Goal: Communication & Community: Connect with others

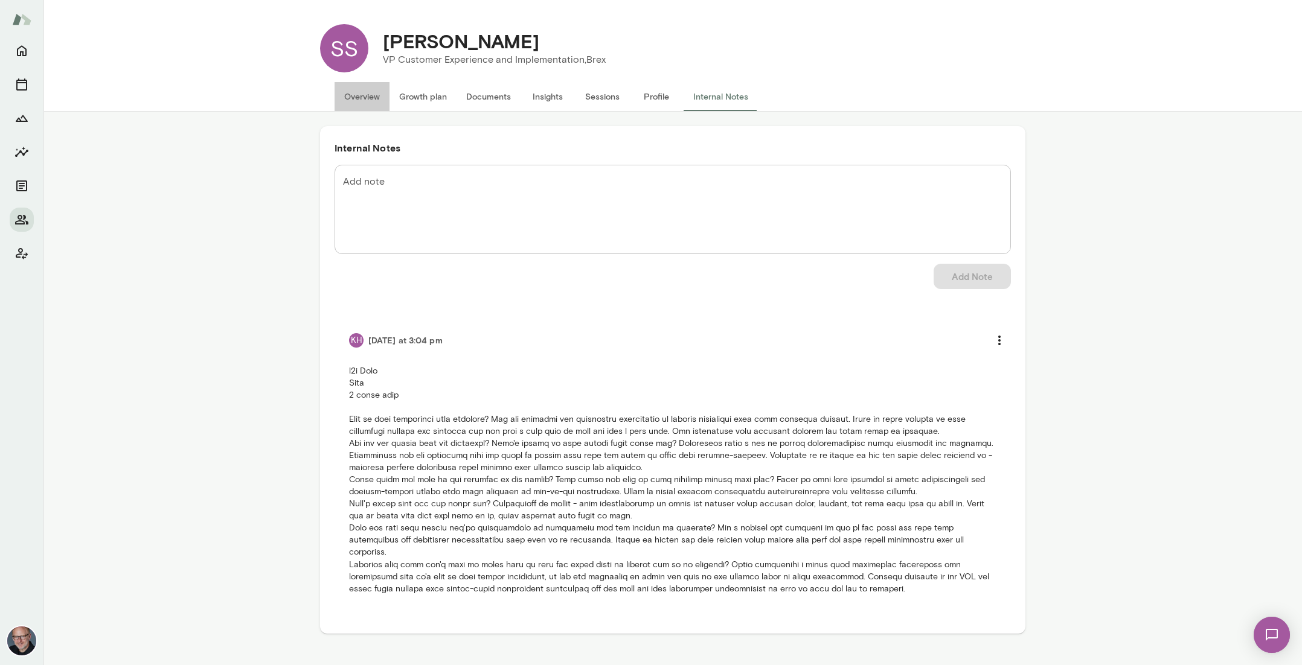
click at [358, 95] on button "Overview" at bounding box center [362, 96] width 55 height 29
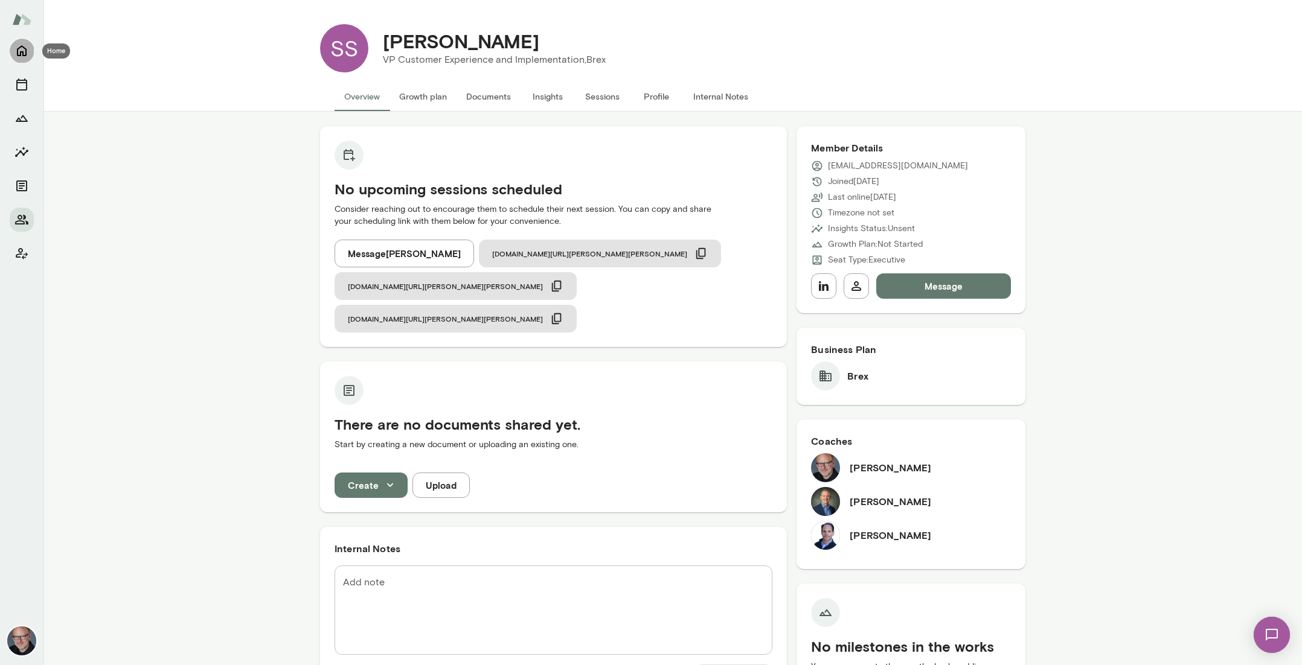
click at [27, 52] on icon "Home" at bounding box center [21, 50] width 14 height 14
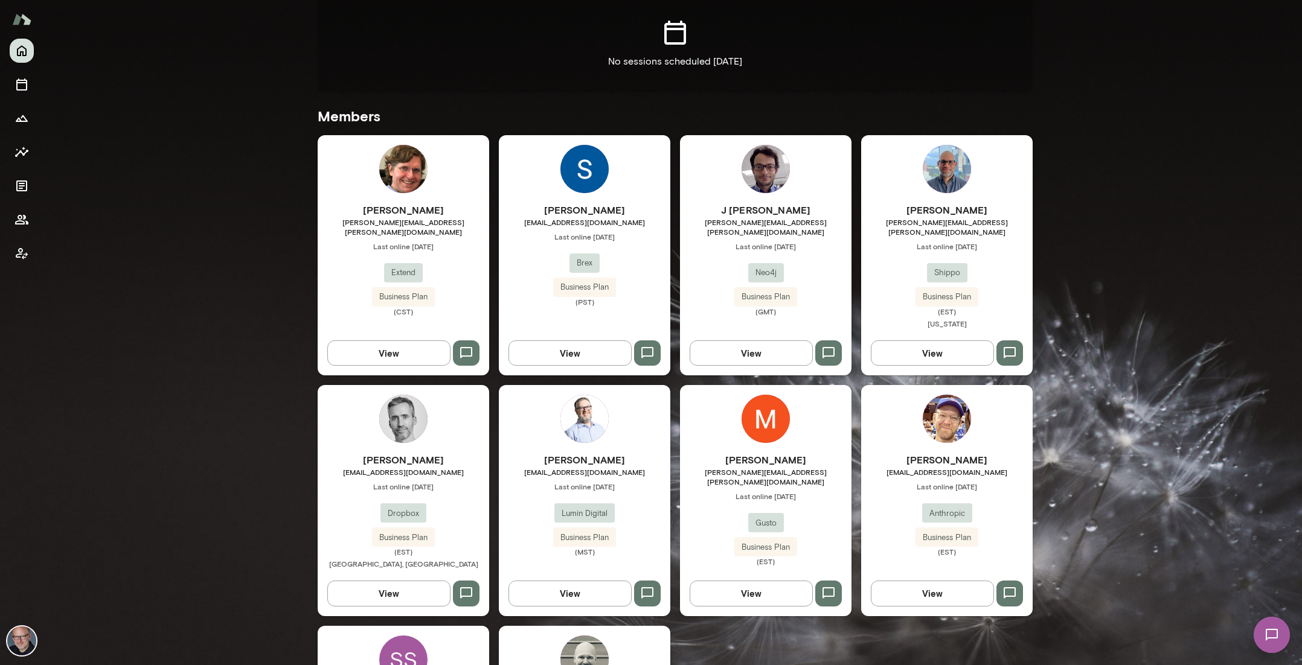
scroll to position [373, 0]
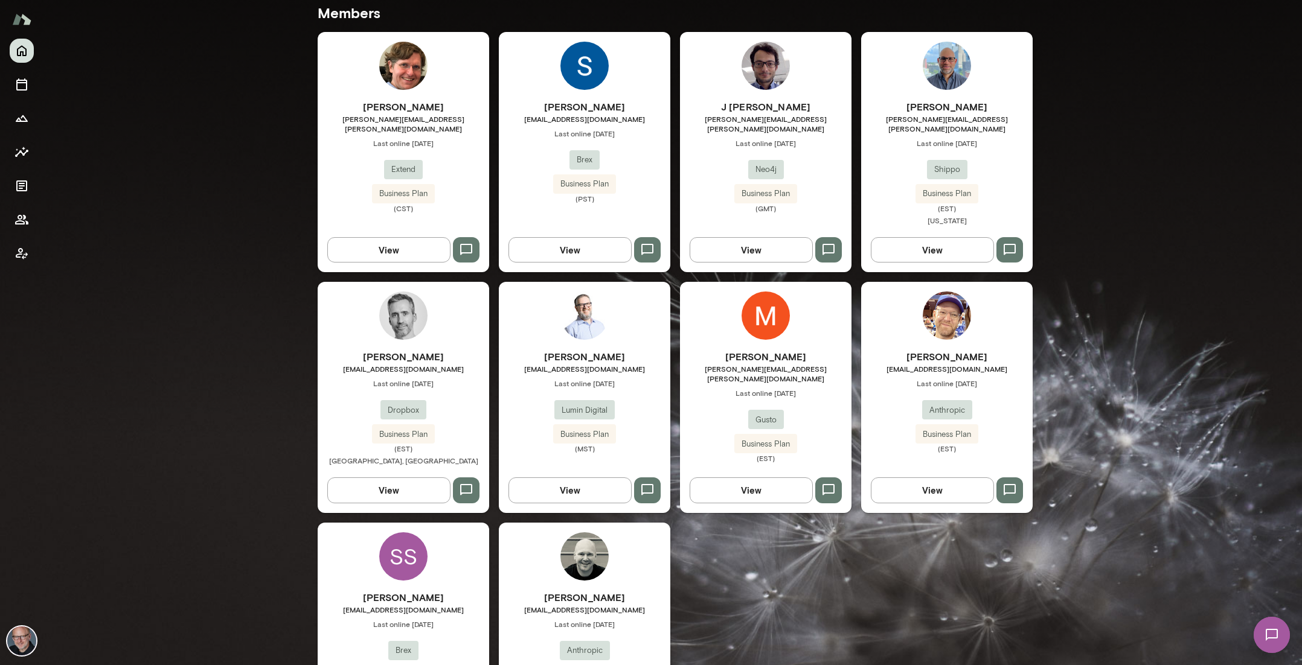
click at [535, 591] on h6 "Ryan Bergauer" at bounding box center [584, 598] width 171 height 14
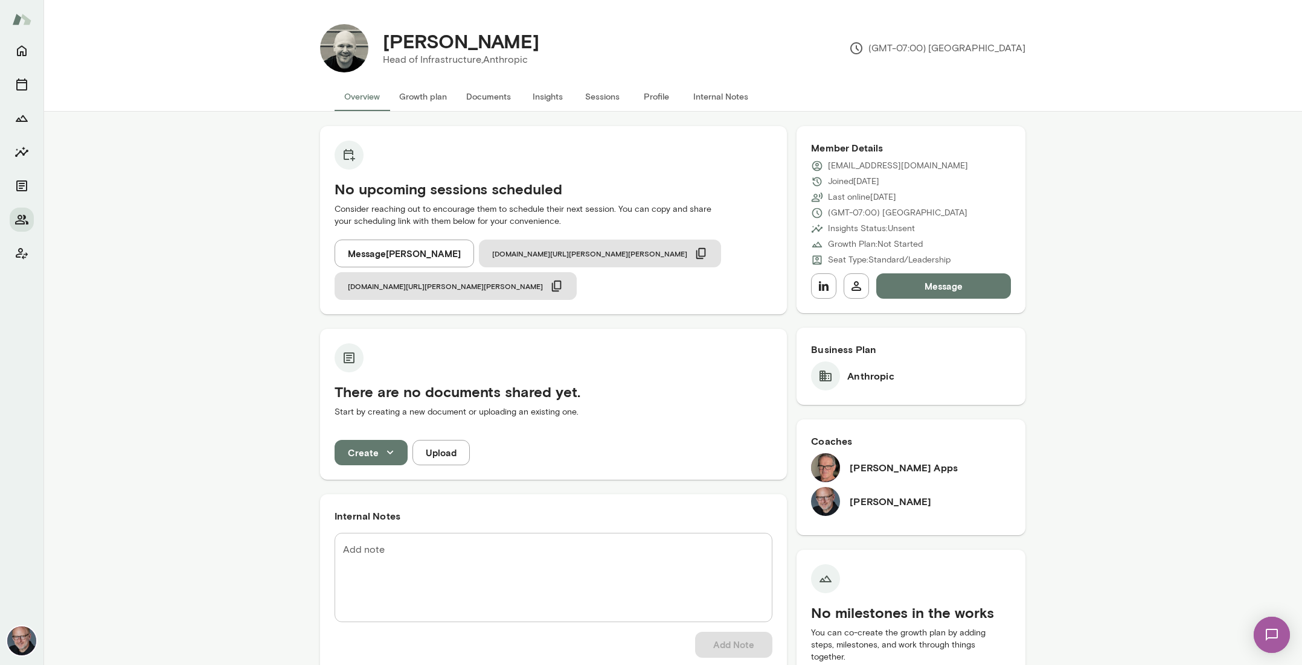
click at [1274, 637] on img at bounding box center [1272, 635] width 50 height 50
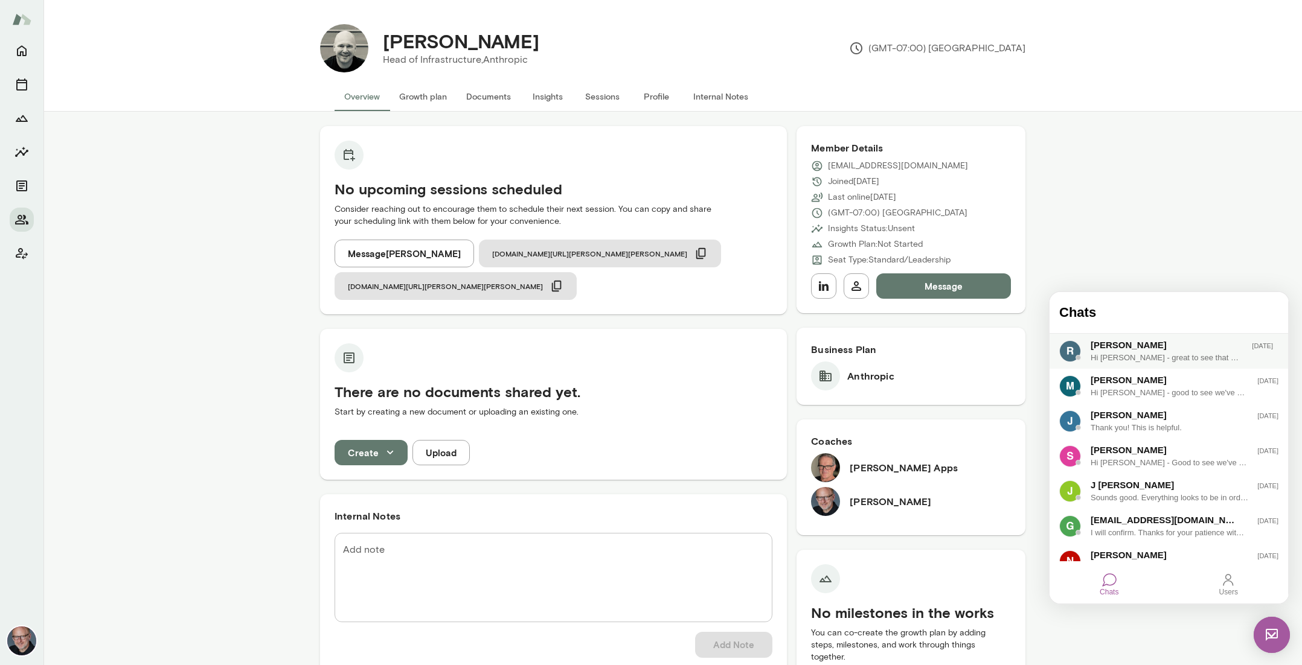
click at [1146, 360] on div "Hi Rob - great to see that we've been connected. I look forward to meeting live…" at bounding box center [1166, 358] width 152 height 12
drag, startPoint x: 1154, startPoint y: 396, endPoint x: 1175, endPoint y: 457, distance: 64.3
copy p "Hi Rob - great to see that we've been connected. I look forward to meeting live…"
click at [645, 194] on h5 "No upcoming sessions scheduled" at bounding box center [554, 188] width 438 height 19
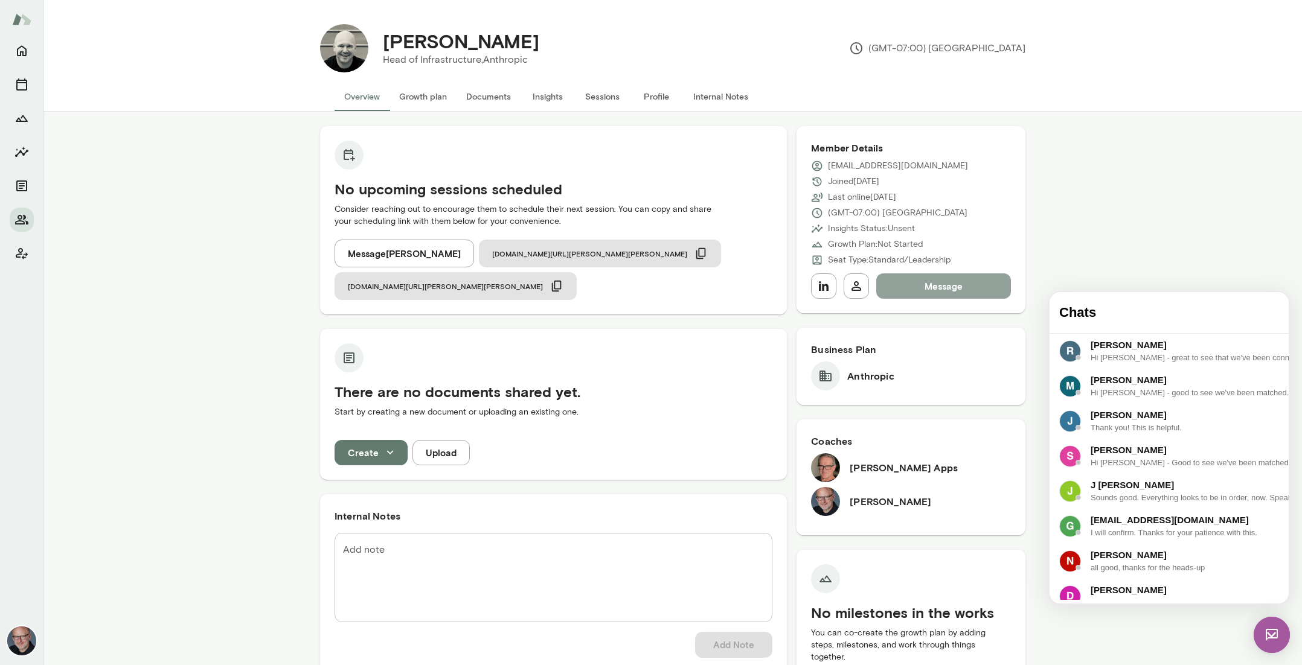
click at [915, 280] on button "Message" at bounding box center [943, 286] width 135 height 25
paste div
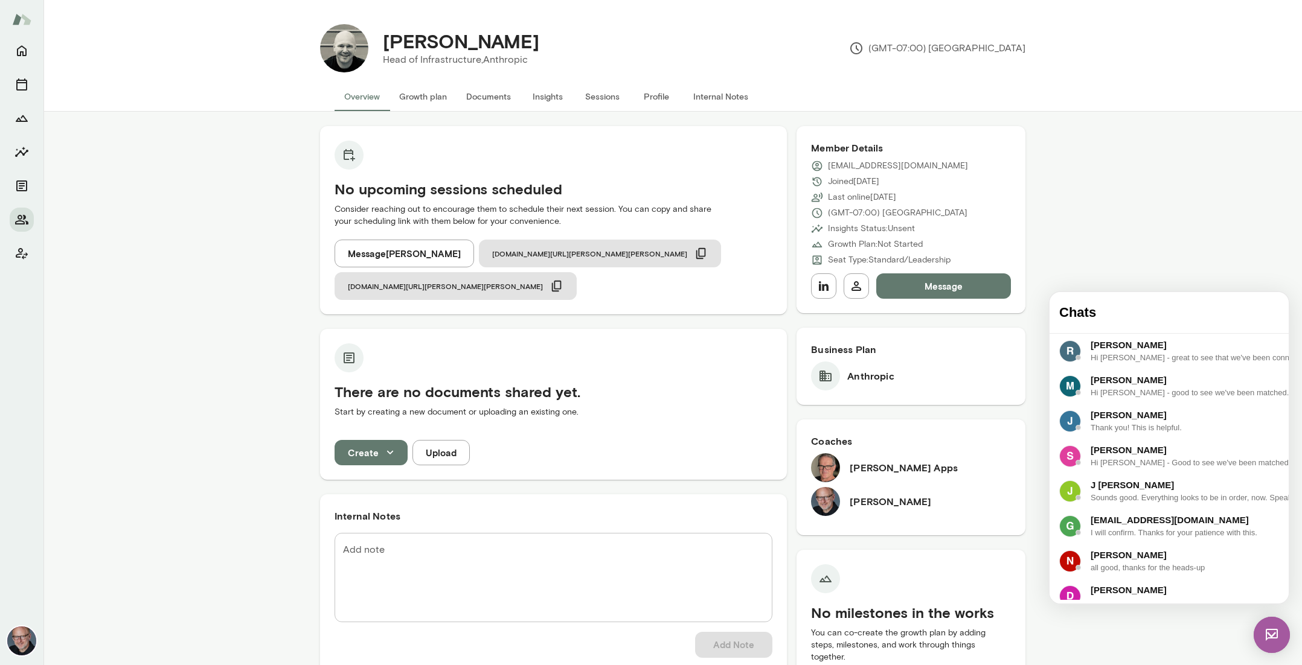
drag, startPoint x: 1258, startPoint y: 583, endPoint x: 1246, endPoint y: 583, distance: 12.7
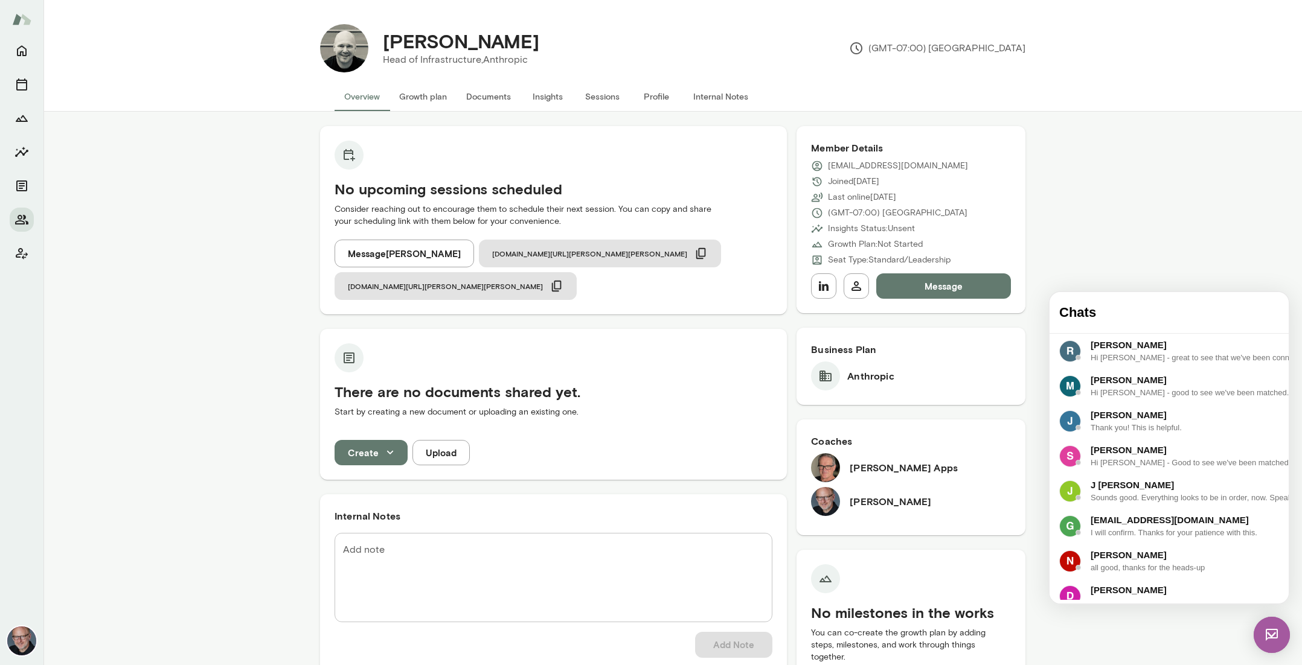
scroll to position [0, 0]
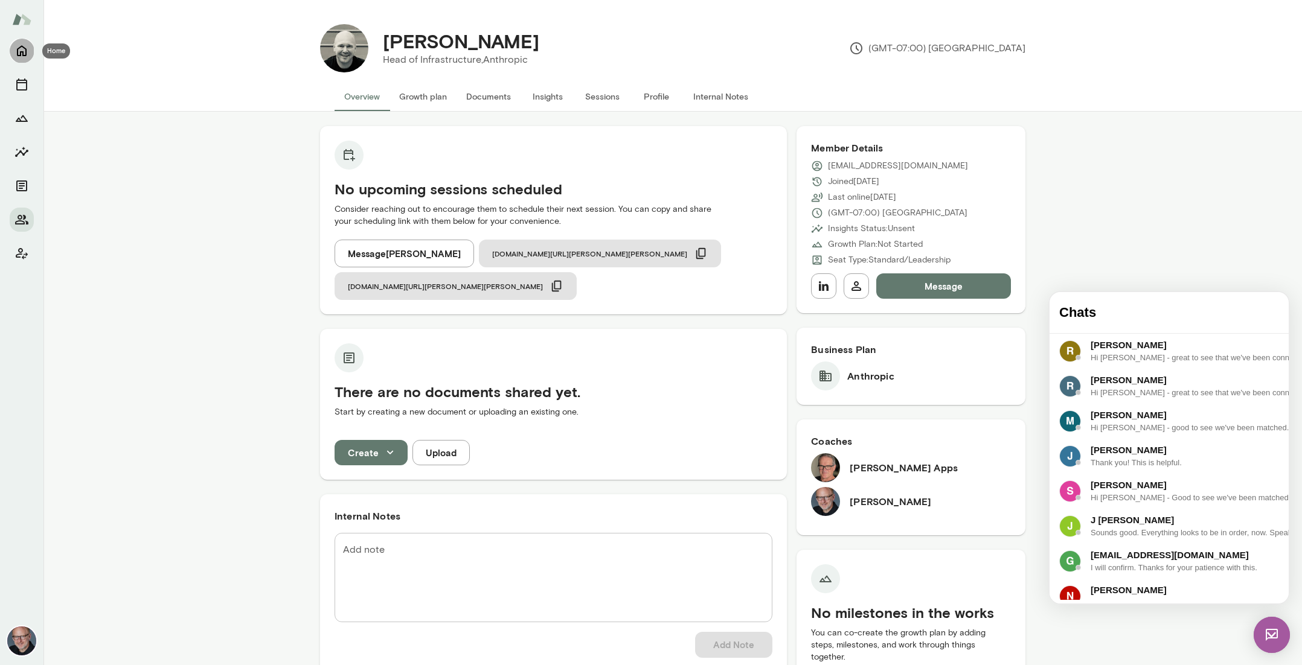
click at [22, 54] on icon "Home" at bounding box center [21, 50] width 14 height 14
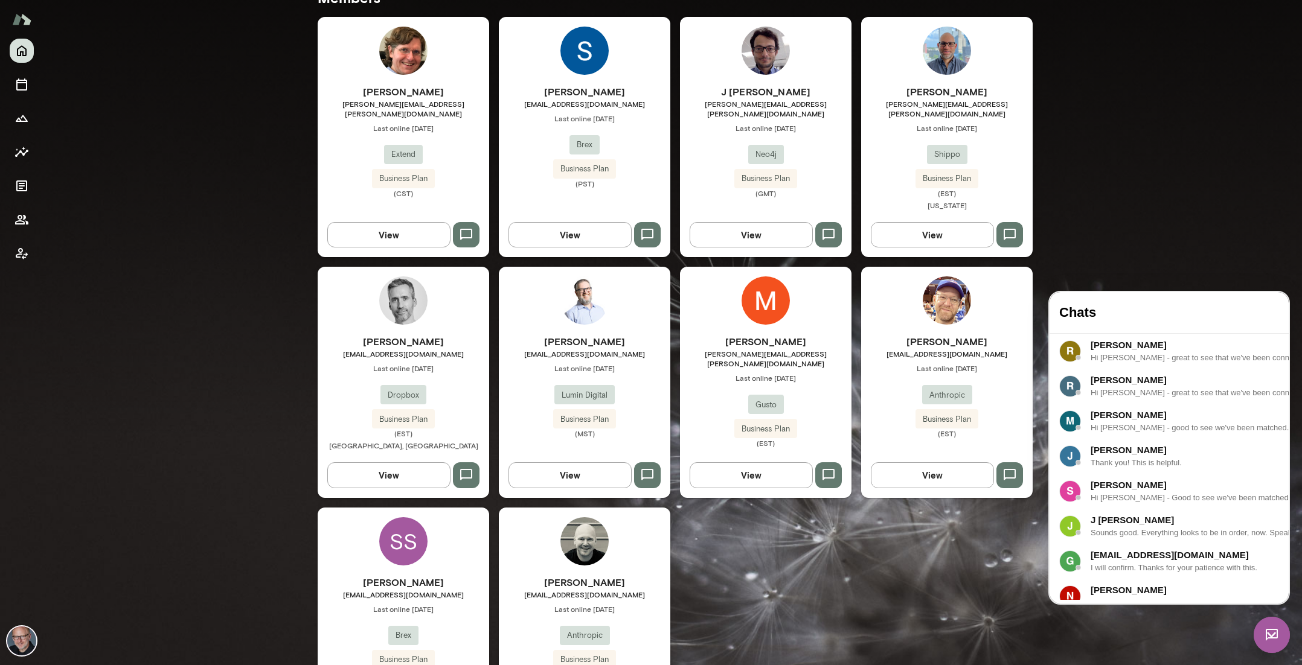
scroll to position [452, 0]
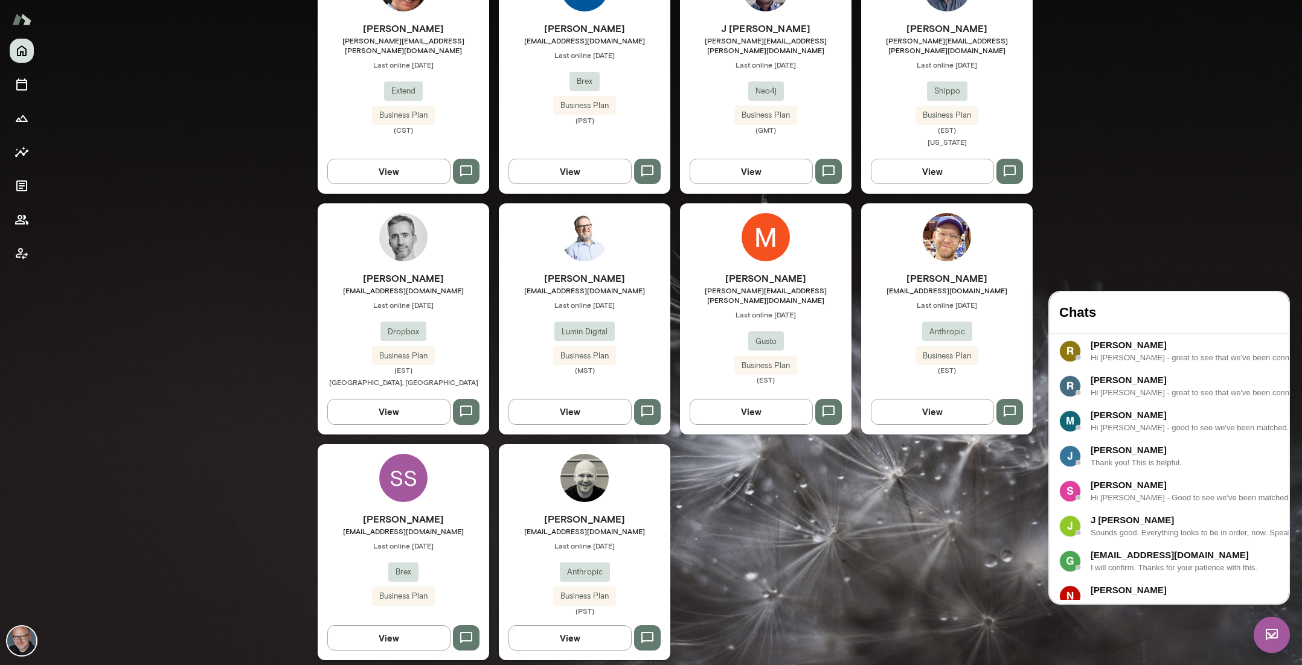
click at [453, 512] on h6 "Scott Shaw" at bounding box center [403, 519] width 171 height 14
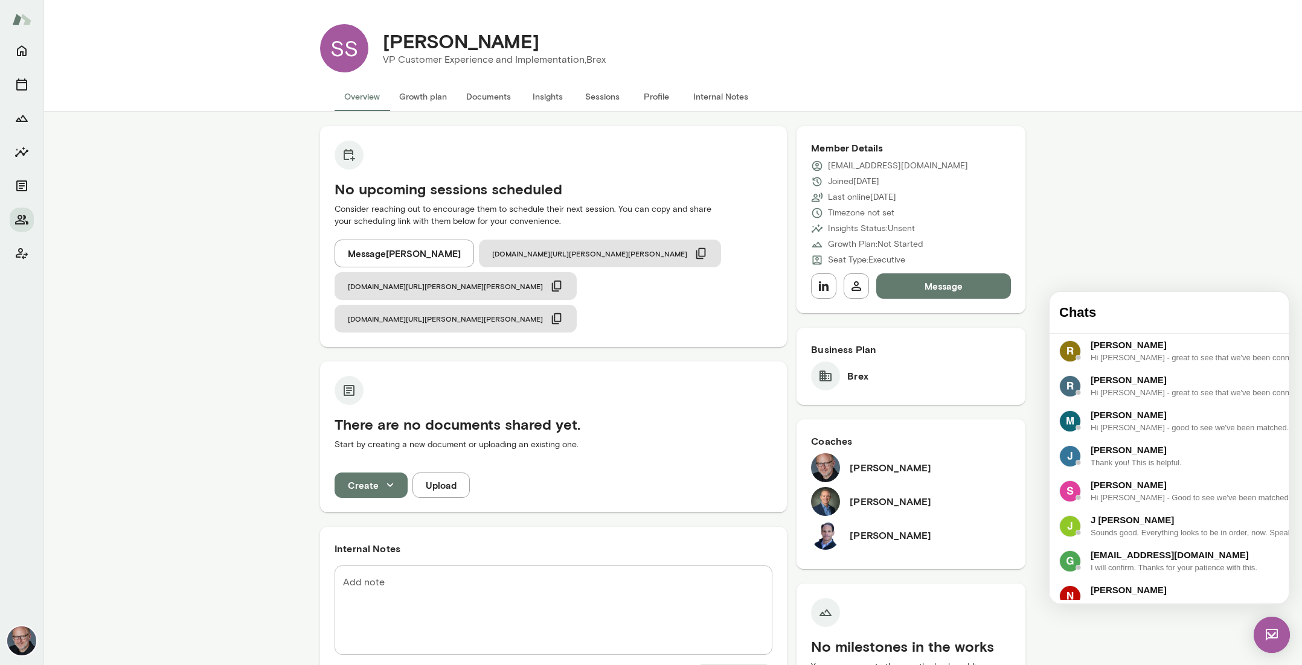
click at [974, 281] on button "Message" at bounding box center [943, 286] width 135 height 25
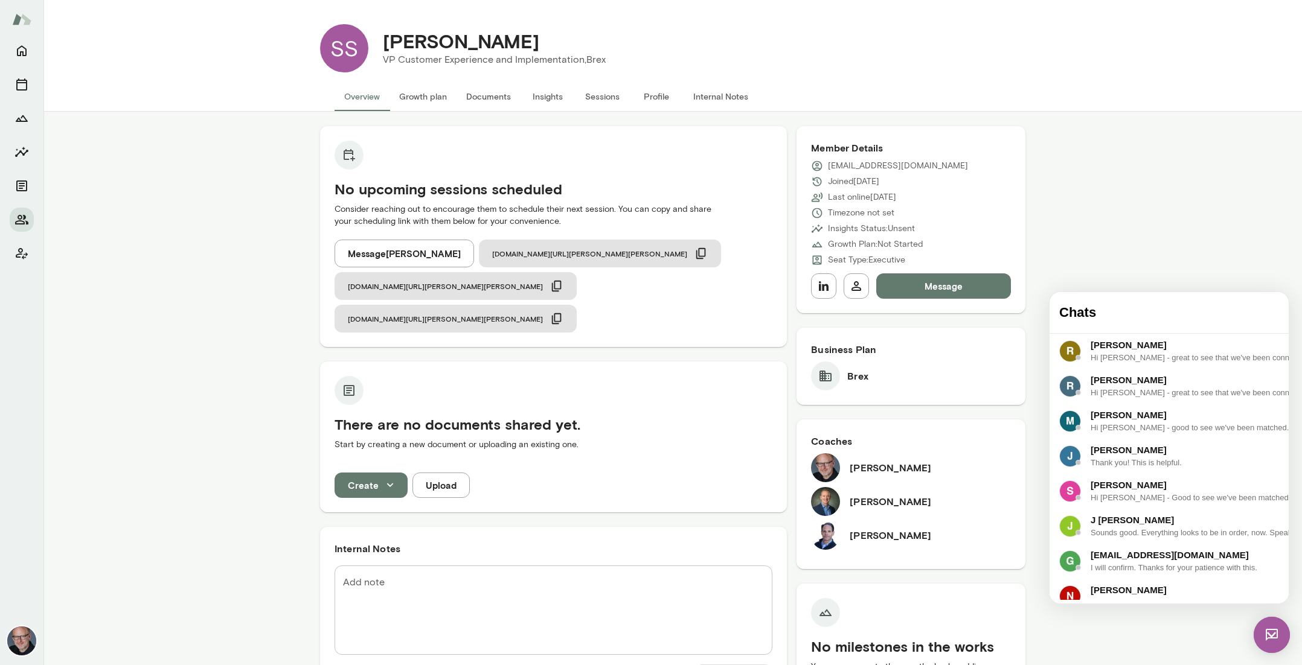
scroll to position [0, 0]
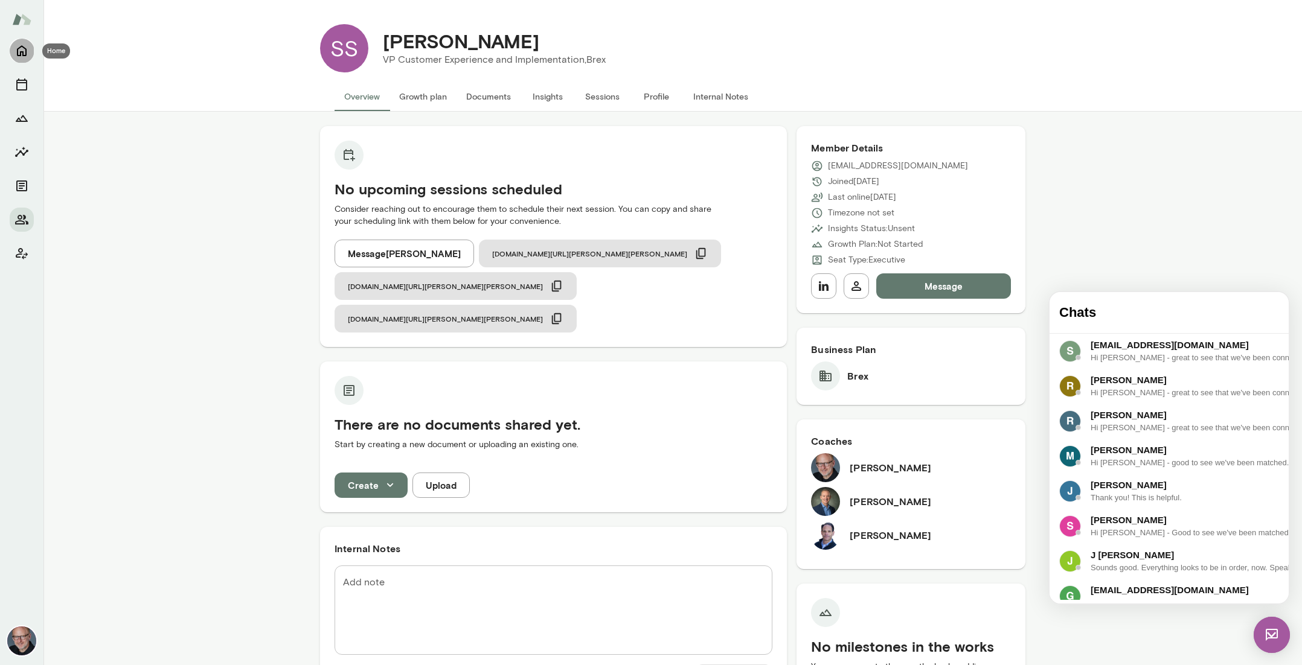
click at [26, 45] on icon "Home" at bounding box center [21, 50] width 14 height 14
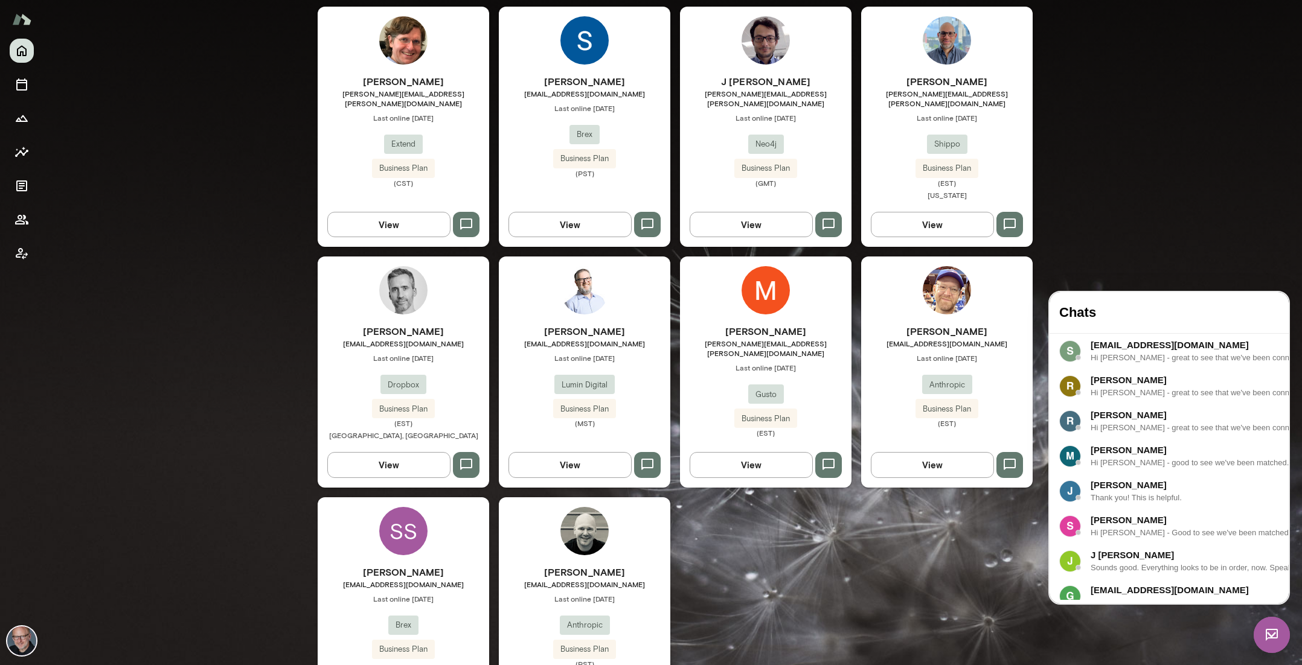
scroll to position [452, 0]
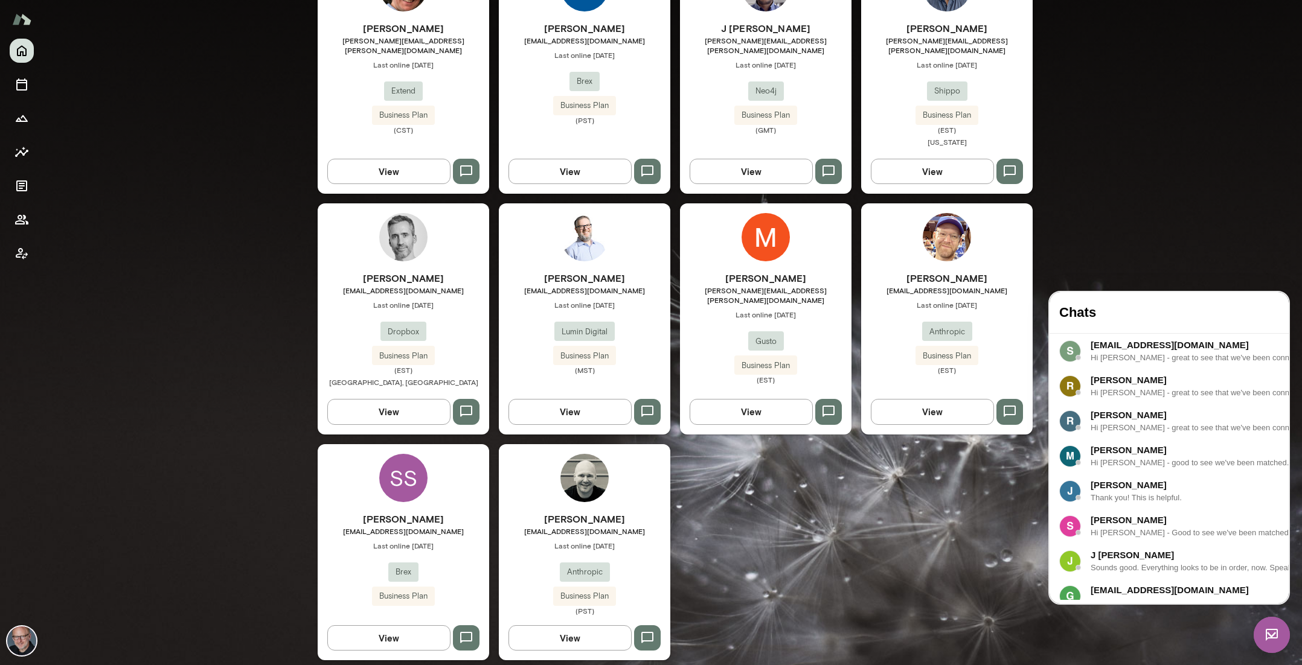
click at [620, 528] on div "Ryan Bergauer bergauer@anthropic.com Last online September 19 Anthropic Busines…" at bounding box center [584, 564] width 171 height 104
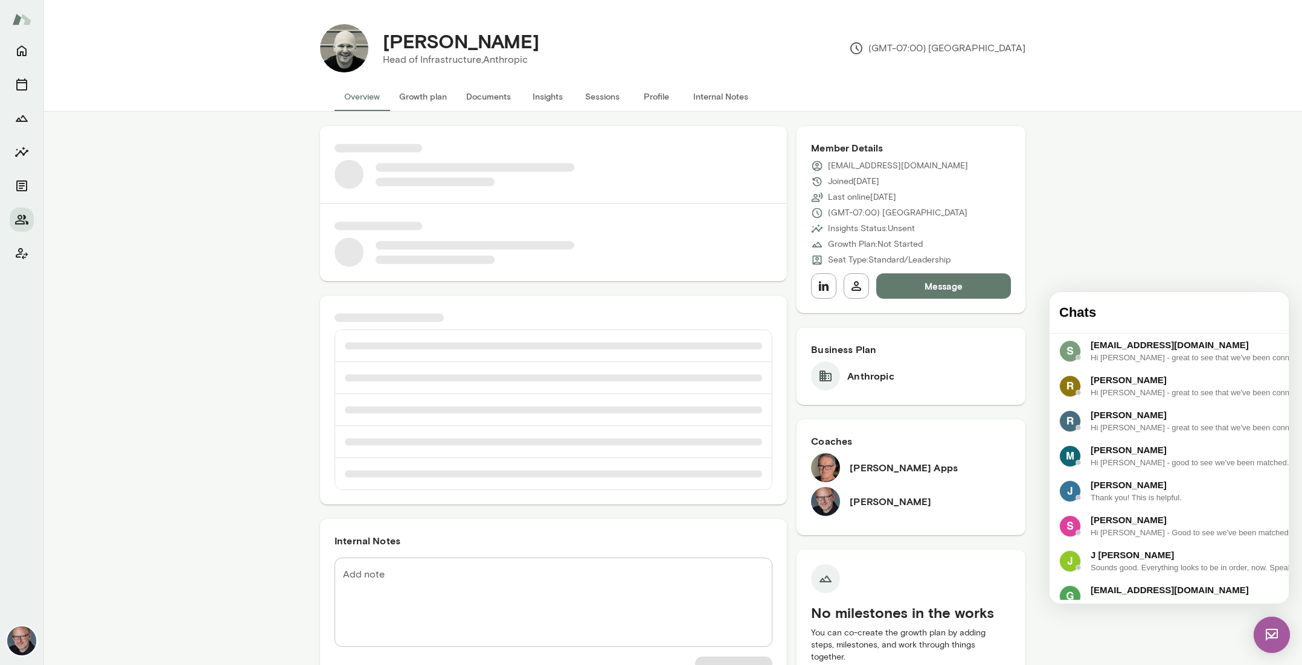
click at [1279, 627] on img at bounding box center [1272, 635] width 36 height 36
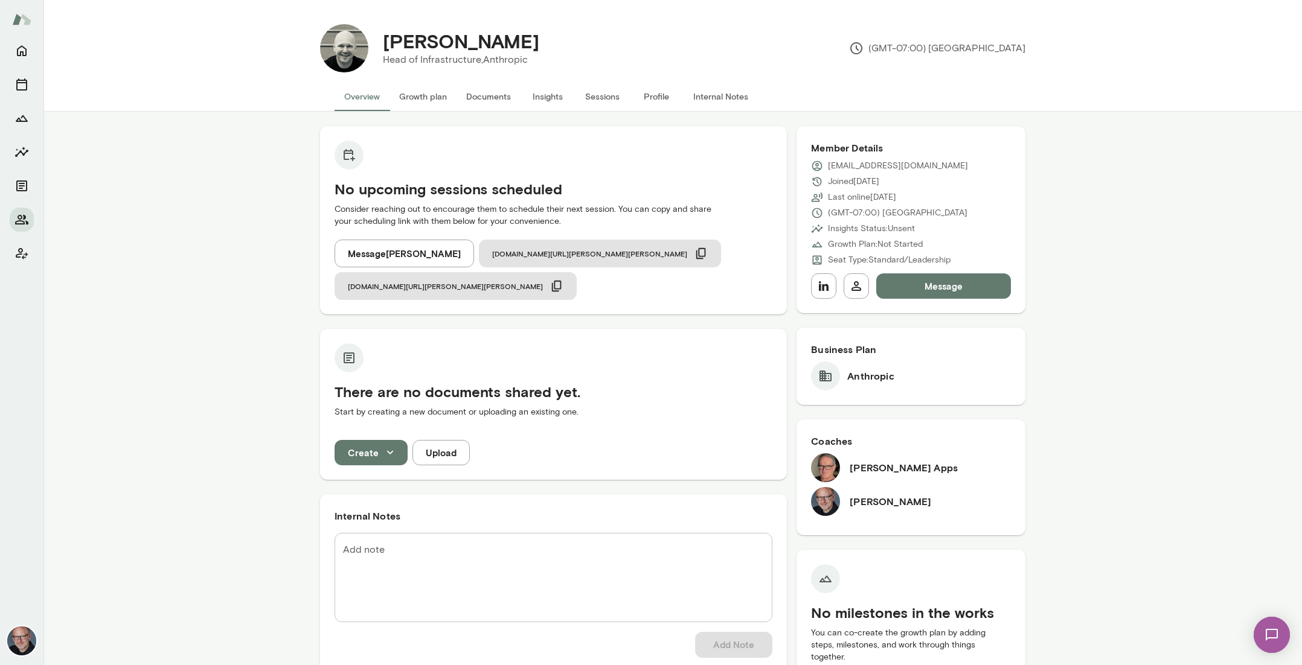
click at [1279, 630] on img at bounding box center [1272, 635] width 50 height 50
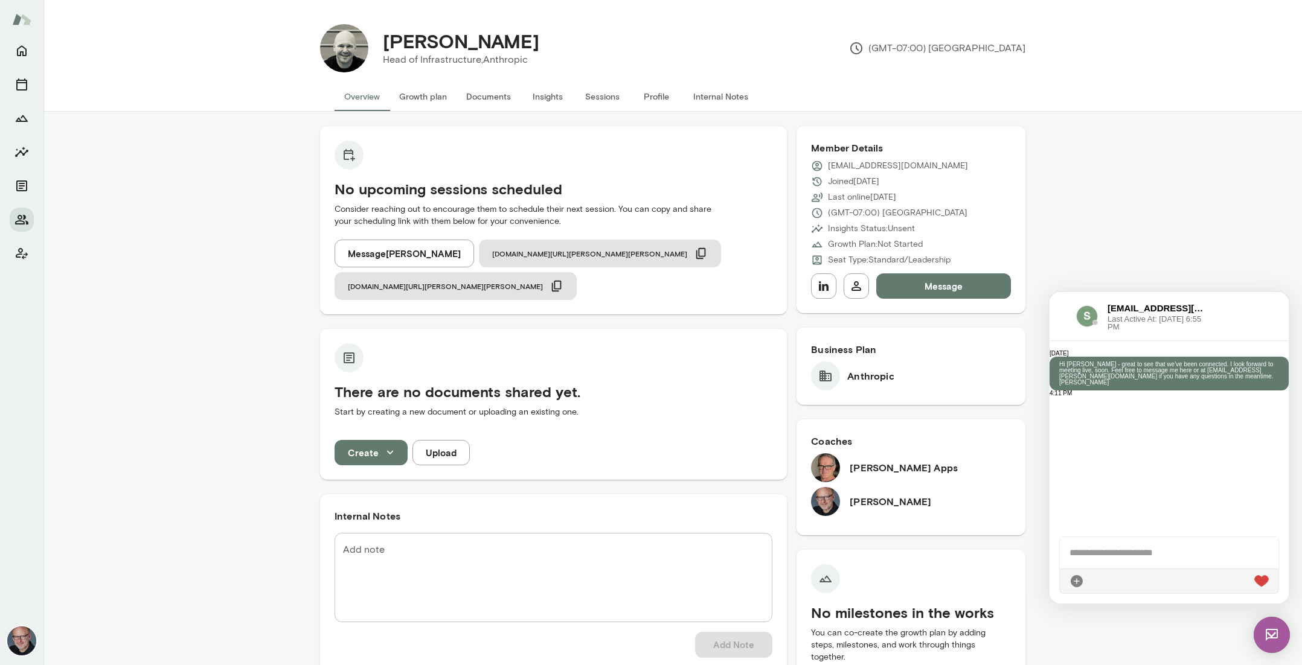
click at [1062, 324] on div "sshaw@brex.com Last Active At: 17th Sep 2025, 6:55 PM" at bounding box center [1134, 316] width 150 height 29
click at [1109, 309] on div "sshaw@brex.com Last Active At: 17th Sep 2025, 6:55 PM" at bounding box center [1134, 316] width 150 height 29
click at [1055, 319] on div "sshaw@brex.com Last Active At: 17th Sep 2025, 6:55 PM" at bounding box center [1168, 316] width 239 height 49
click at [1068, 328] on div "sshaw@brex.com Last Active At: 17th Sep 2025, 6:55 PM" at bounding box center [1134, 316] width 150 height 29
click at [935, 289] on button "Message" at bounding box center [943, 286] width 135 height 25
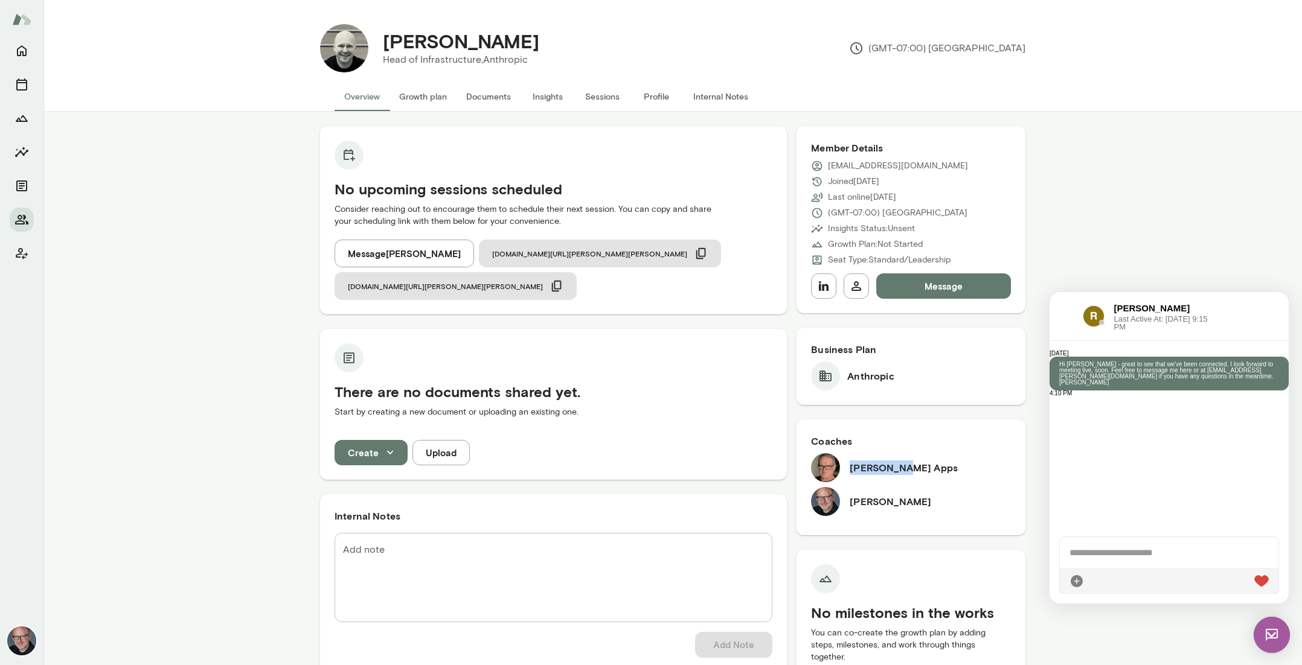
drag, startPoint x: 852, startPoint y: 470, endPoint x: 909, endPoint y: 469, distance: 57.4
click at [909, 469] on div "Geoff Apps" at bounding box center [911, 467] width 200 height 29
copy h6 "Geoff Apps"
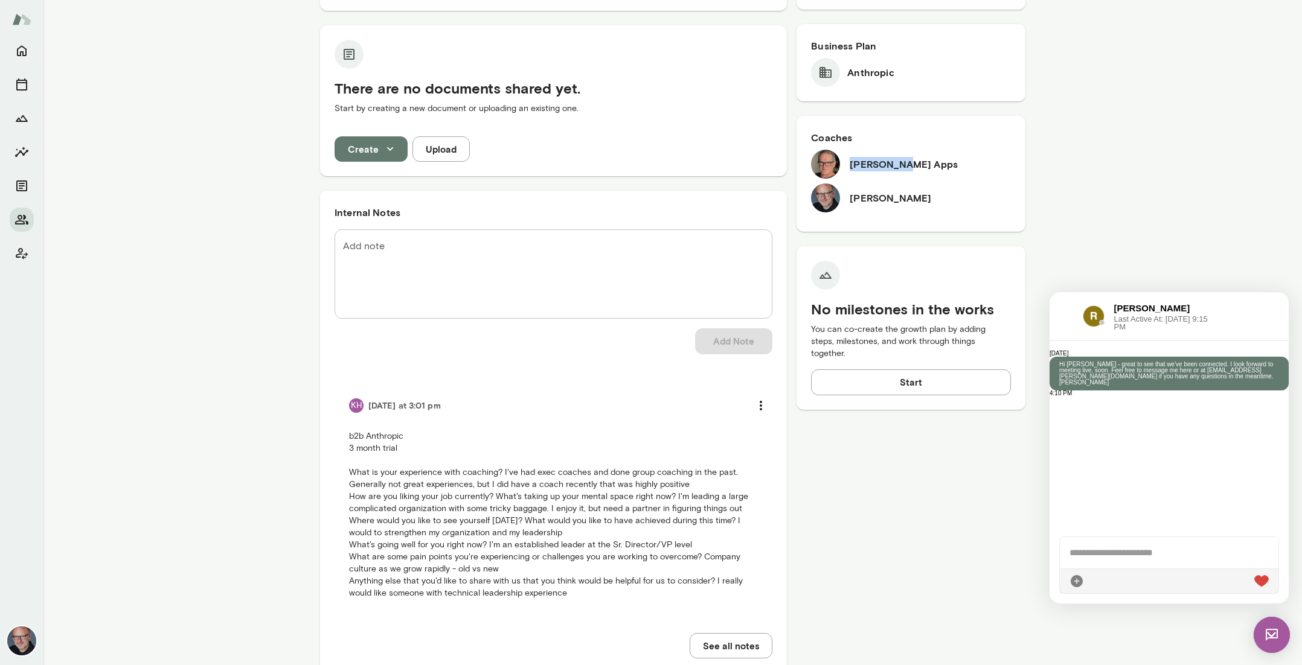
scroll to position [308, 0]
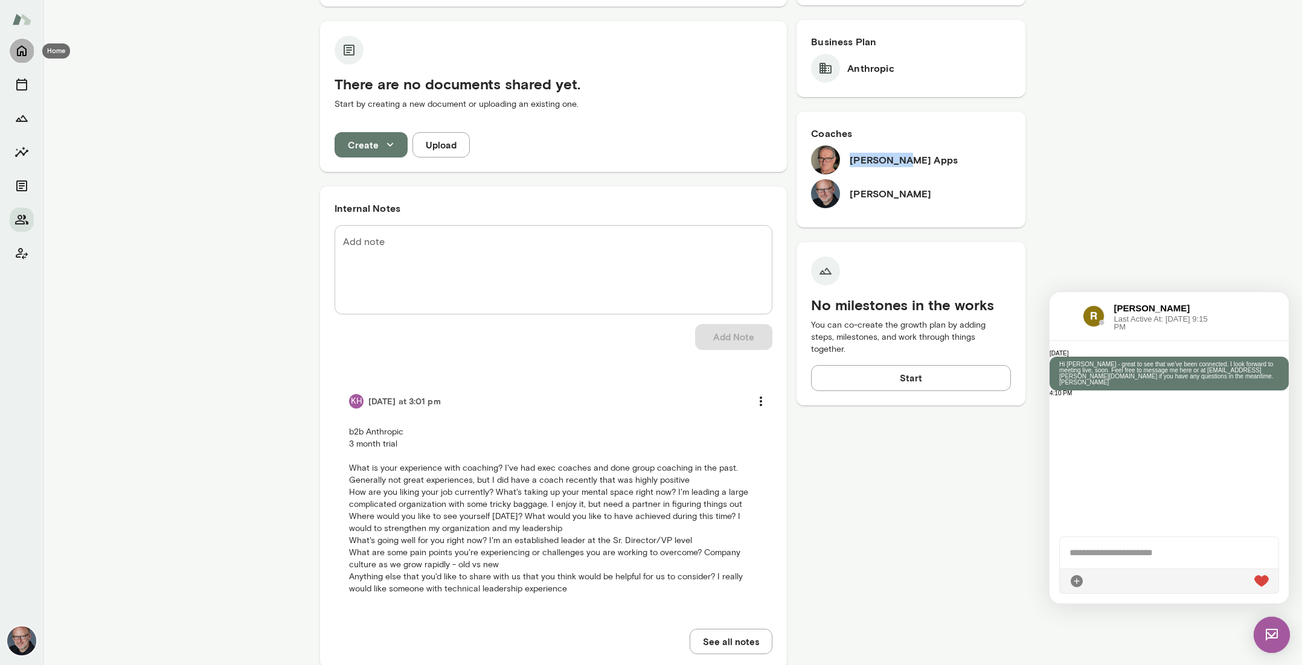
click at [22, 48] on icon "Home" at bounding box center [21, 50] width 14 height 14
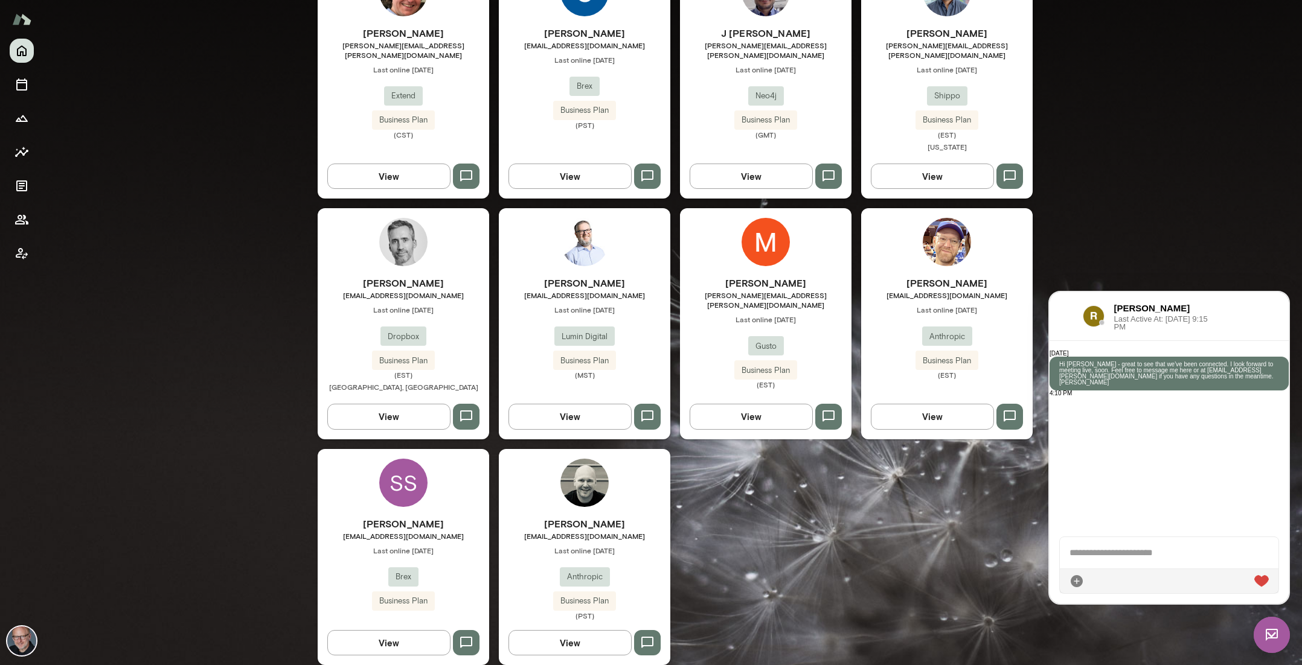
scroll to position [452, 0]
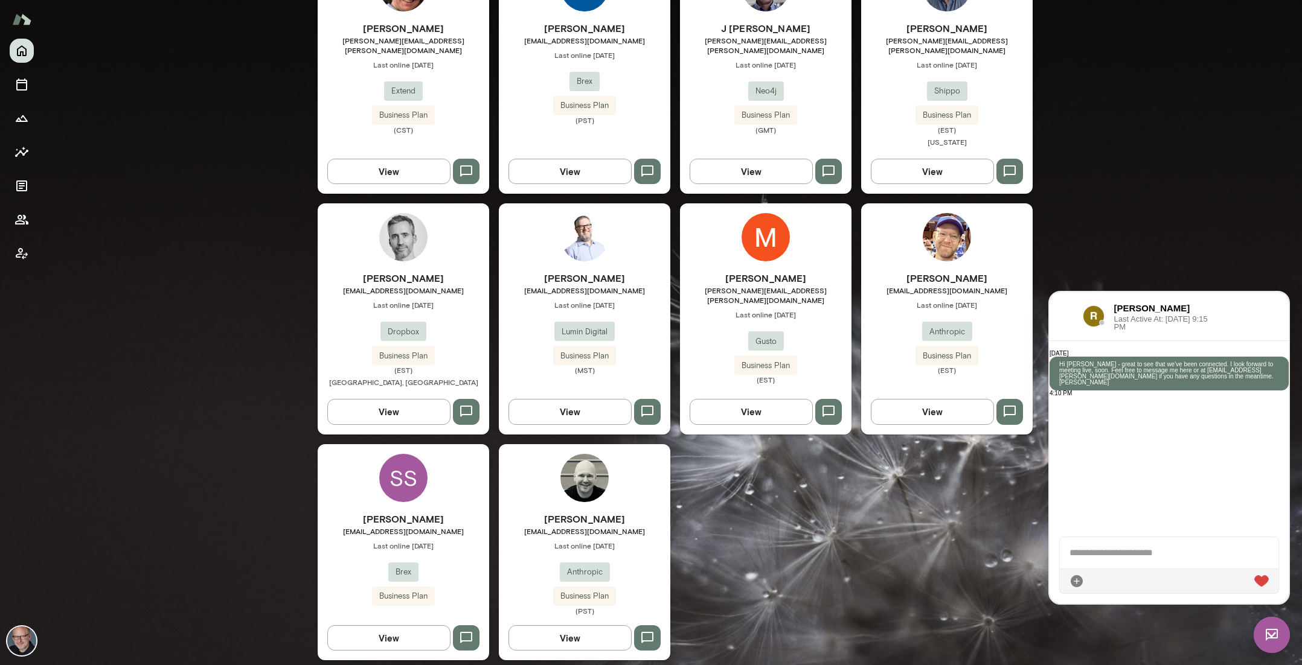
click at [444, 512] on h6 "Scott Shaw" at bounding box center [403, 519] width 171 height 14
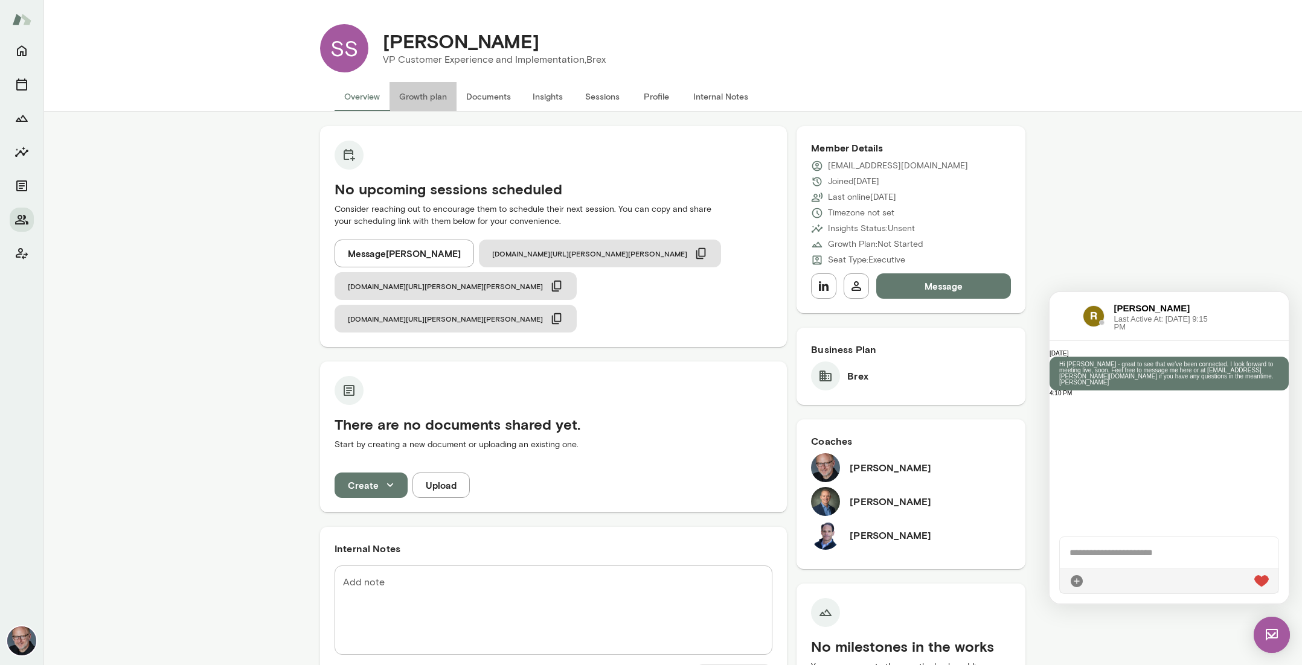
click at [423, 95] on button "Growth plan" at bounding box center [422, 96] width 67 height 29
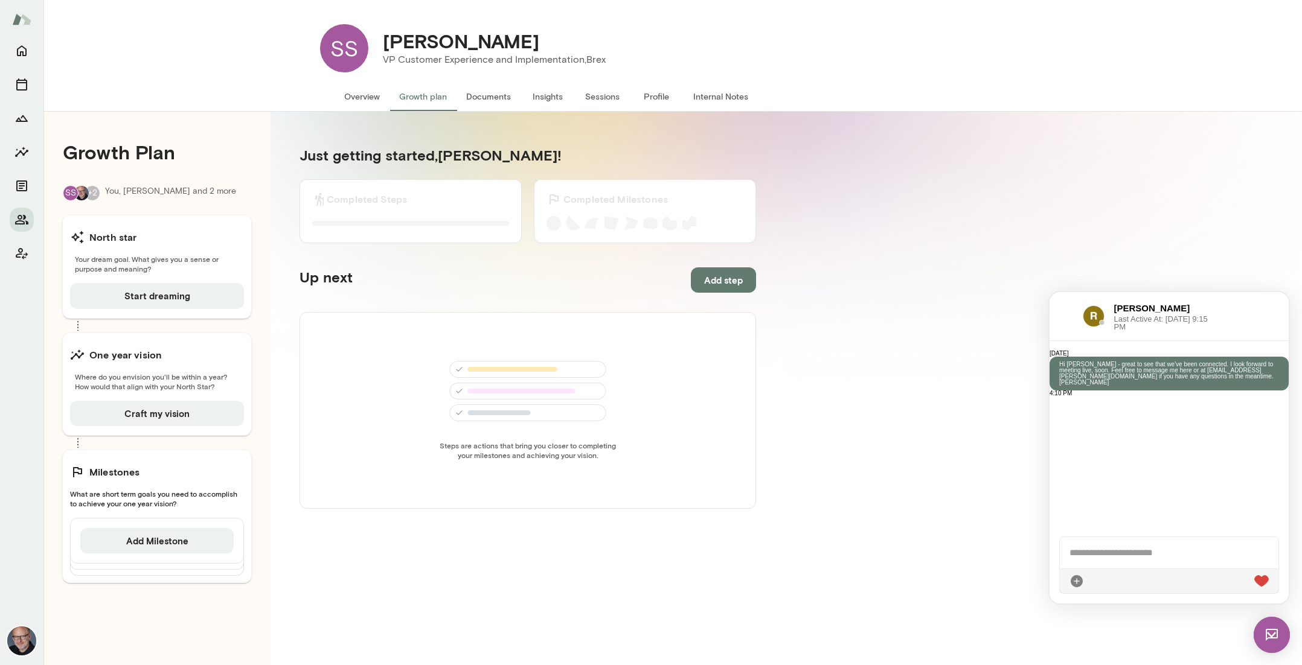
click at [713, 94] on button "Internal Notes" at bounding box center [721, 96] width 74 height 29
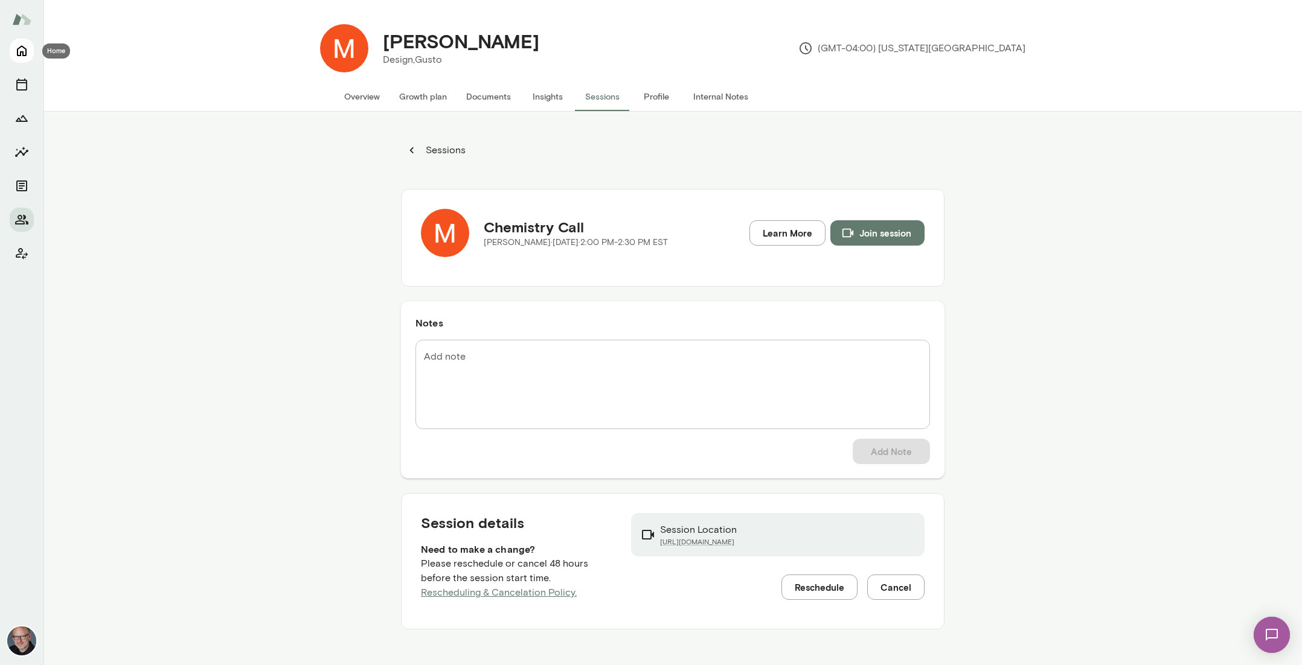
click at [22, 50] on icon "Home" at bounding box center [21, 50] width 14 height 14
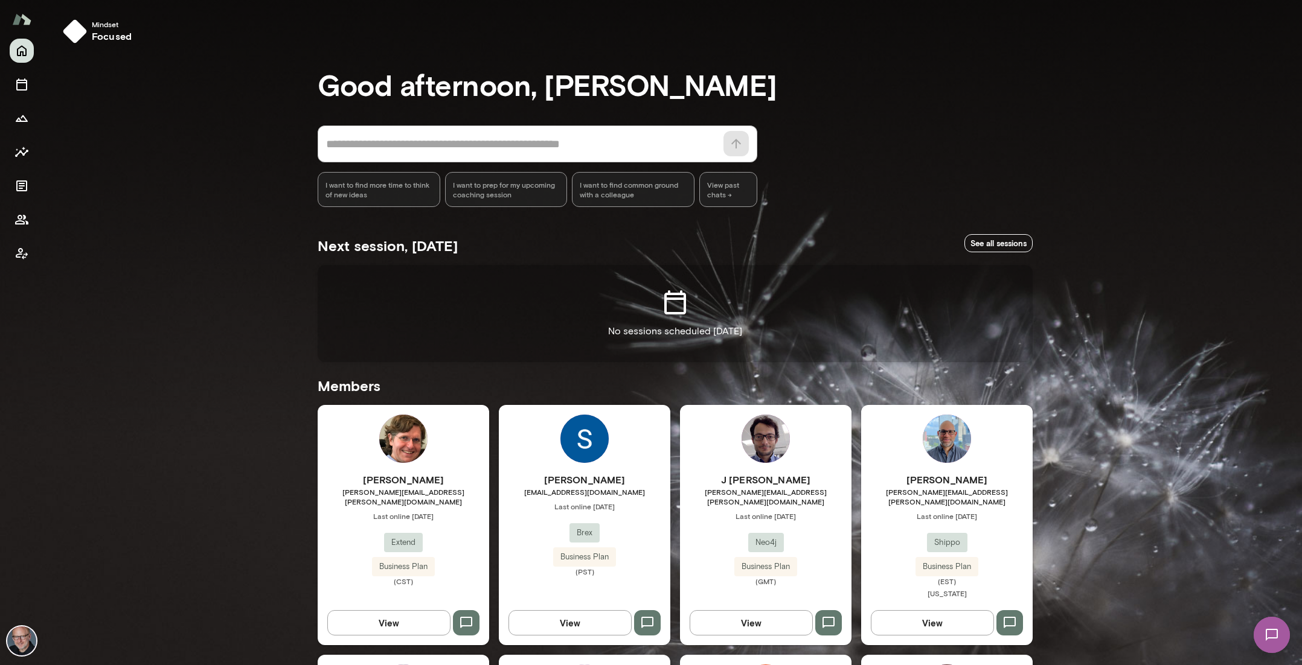
scroll to position [226, 0]
